Goal: Task Accomplishment & Management: Complete application form

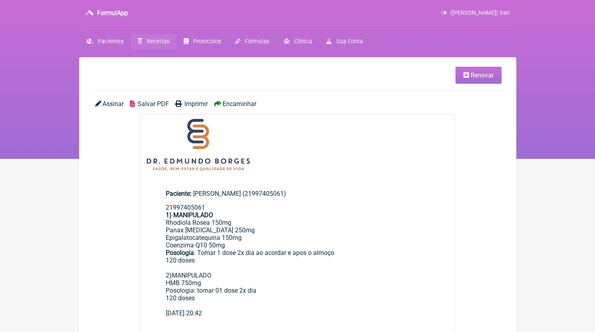
click at [161, 39] on span "Receitas" at bounding box center [158, 41] width 23 height 7
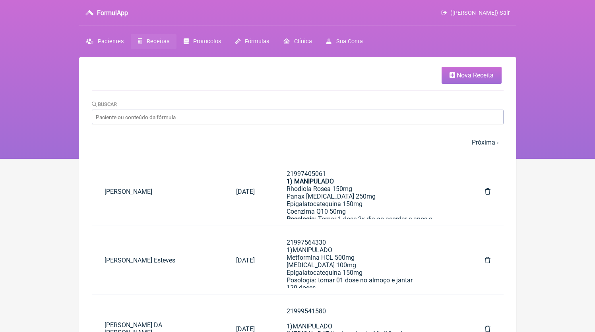
click at [472, 76] on span "Nova Receita" at bounding box center [475, 76] width 37 height 8
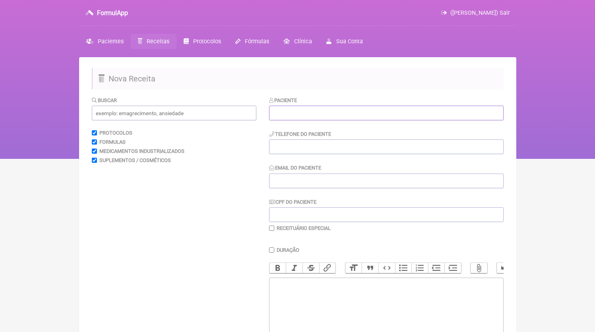
click at [311, 115] on input "text" at bounding box center [386, 113] width 235 height 15
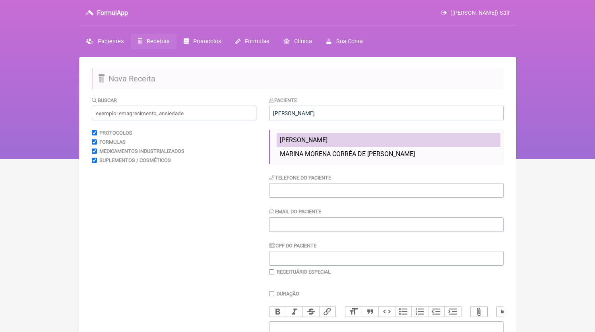
click at [328, 141] on span "Marina Menezes dos Santos" at bounding box center [304, 140] width 48 height 8
type input "Marina Menezes dos Santos"
type input "21971898290"
type input "DR.EDMUNDOBORGES@GMAIL.COM"
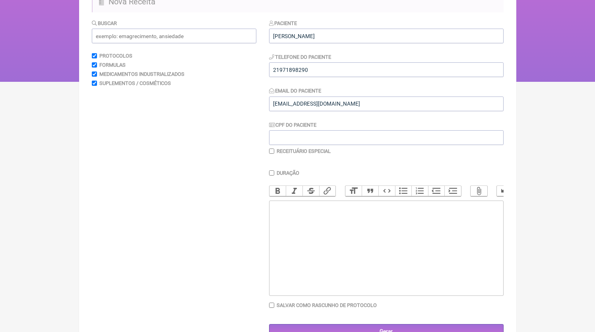
scroll to position [105, 0]
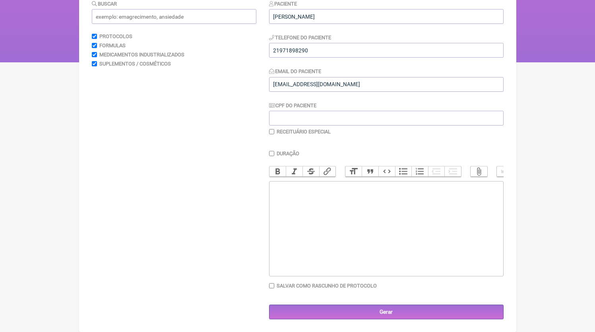
click at [322, 219] on trix-editor at bounding box center [386, 228] width 235 height 95
paste trix-editor "<div>21971898290<br>1)MANIPULADO<br>Coenzima Q10 100mg<br>Rosuvastatina 10mg<br…"
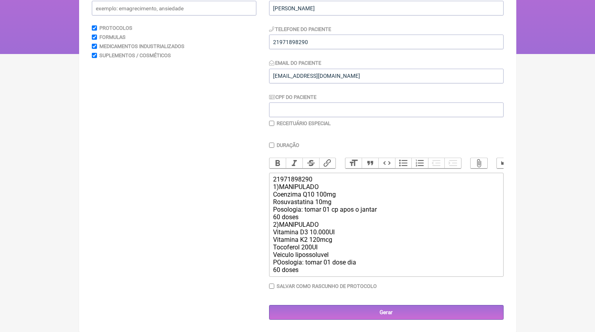
click at [314, 224] on div "21971898290 1)MANIPULADO Coenzima Q10 100mg Rosuvastatina 10mg Posologia: tomar…" at bounding box center [386, 225] width 226 height 98
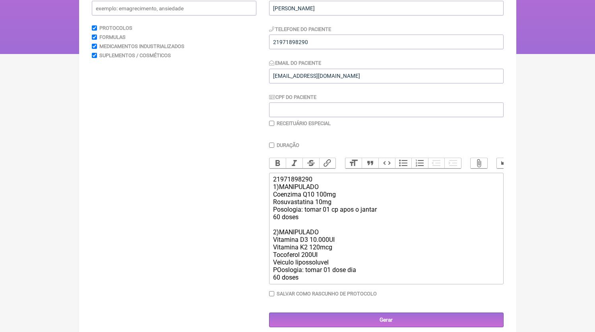
click at [315, 250] on div "21971898290 1)MANIPULADO Coenzima Q10 100mg Rosuvastatina 10mg Posologia: tomar…" at bounding box center [386, 229] width 226 height 106
type trix-editor "<div>21971898290<br>1)MANIPULADO<br>Coenzima Q10 100mg<br>Rosuvastatina 10mg<br…"
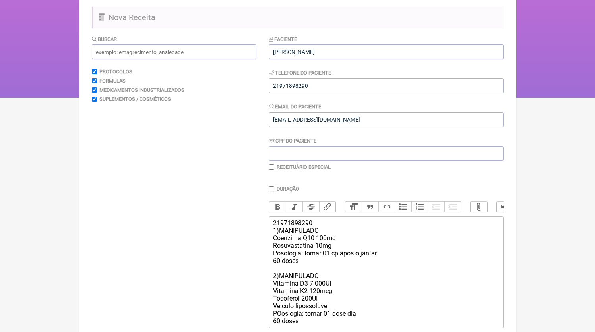
scroll to position [121, 0]
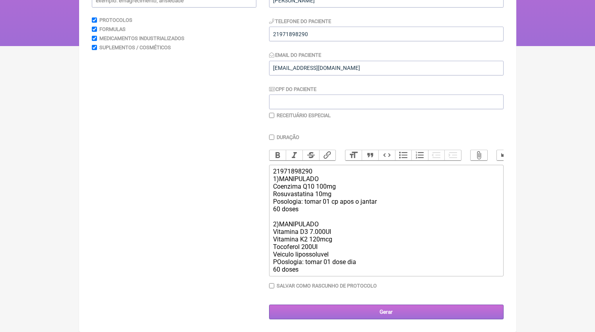
click at [326, 312] on input "Gerar" at bounding box center [386, 312] width 235 height 15
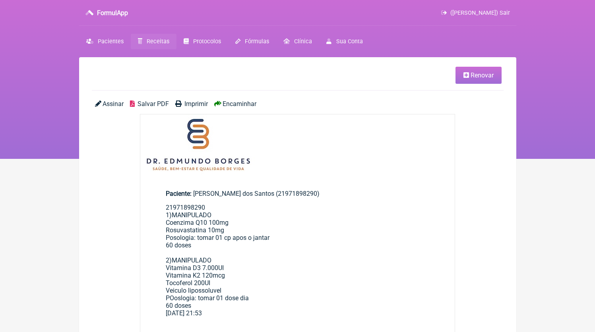
click at [165, 101] on span "Salvar PDF" at bounding box center [153, 104] width 31 height 8
